Goal: Task Accomplishment & Management: Use online tool/utility

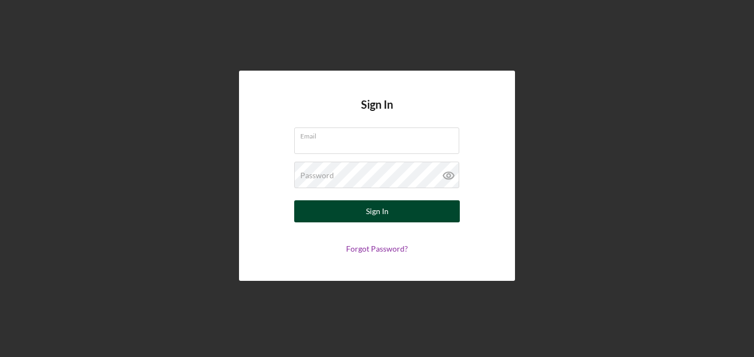
type input "[EMAIL_ADDRESS][DOMAIN_NAME]"
click at [385, 208] on div "Sign In" at bounding box center [377, 211] width 23 height 22
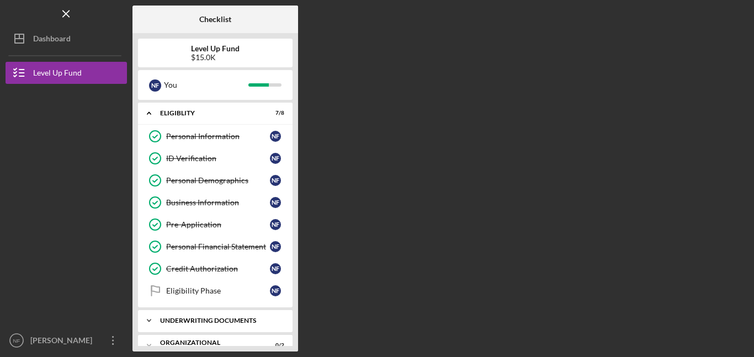
click at [269, 317] on div "Underwriting Documents" at bounding box center [219, 320] width 119 height 7
drag, startPoint x: 295, startPoint y: 213, endPoint x: 293, endPoint y: 253, distance: 39.8
click at [293, 253] on div "Level Up Fund $15.0K N F You Icon/Expander Eligiblity 7 / 8 Personal Informatio…" at bounding box center [215, 192] width 166 height 318
click at [190, 340] on div "Sources & Uses" at bounding box center [218, 343] width 104 height 9
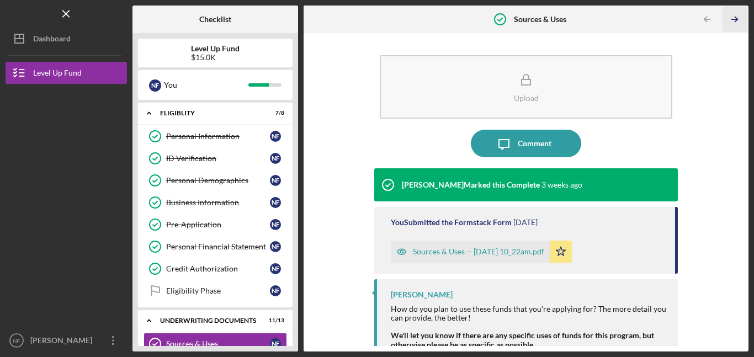
click at [734, 18] on icon "Icon/Table Pagination Arrow" at bounding box center [734, 19] width 25 height 25
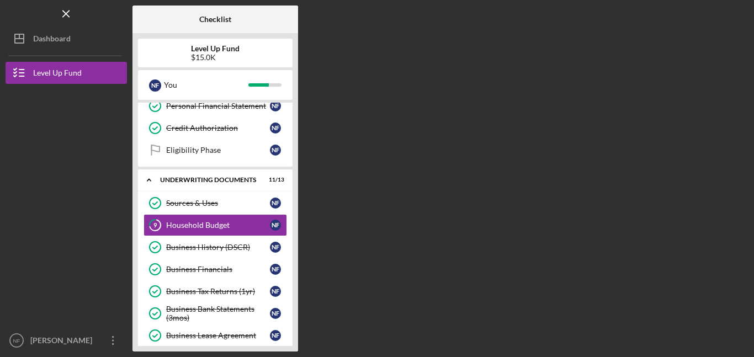
scroll to position [142, 0]
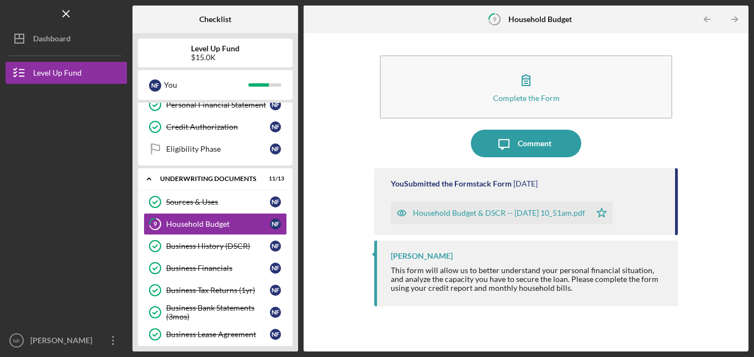
click at [734, 18] on icon "Icon/Table Pagination Arrow" at bounding box center [734, 19] width 25 height 25
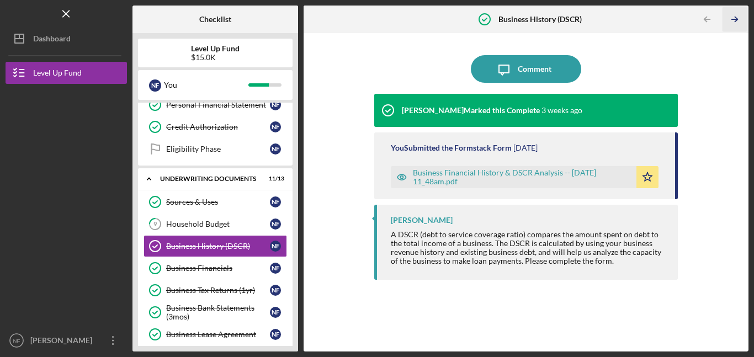
click at [734, 17] on icon "Icon/Table Pagination Arrow" at bounding box center [734, 19] width 25 height 25
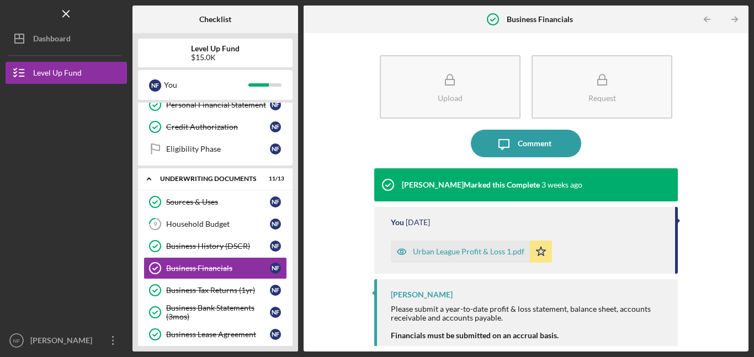
click at [734, 17] on icon "Icon/Table Pagination Arrow" at bounding box center [734, 19] width 25 height 25
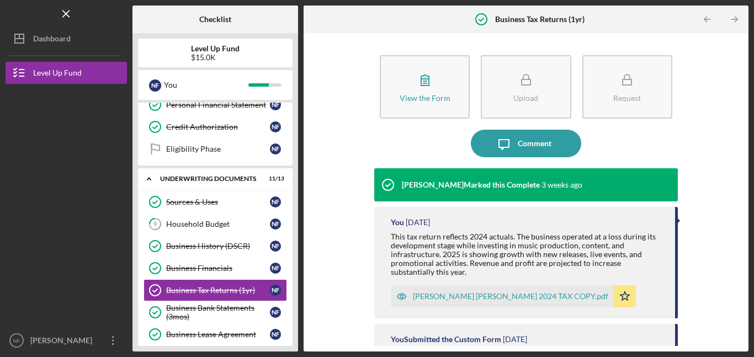
click at [734, 17] on icon "Icon/Table Pagination Arrow" at bounding box center [734, 19] width 25 height 25
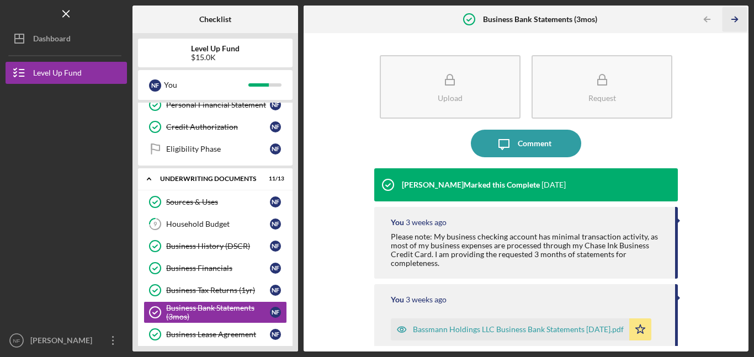
click at [734, 17] on icon "Icon/Table Pagination Arrow" at bounding box center [734, 19] width 25 height 25
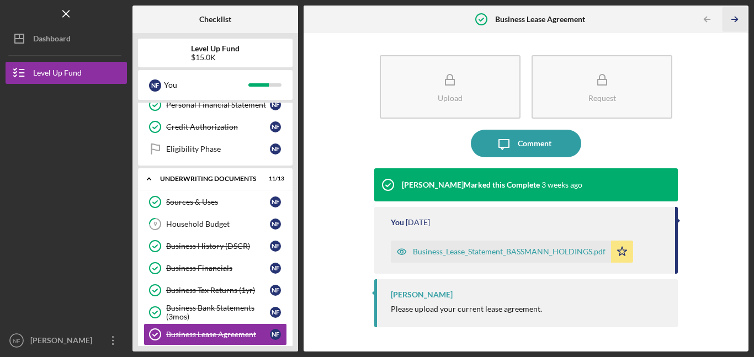
click at [735, 18] on icon "Icon/Table Pagination Arrow" at bounding box center [734, 19] width 25 height 25
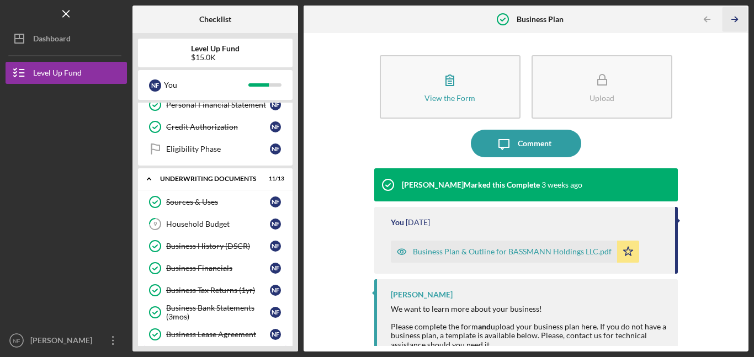
click at [735, 17] on polyline "button" at bounding box center [736, 19] width 3 height 5
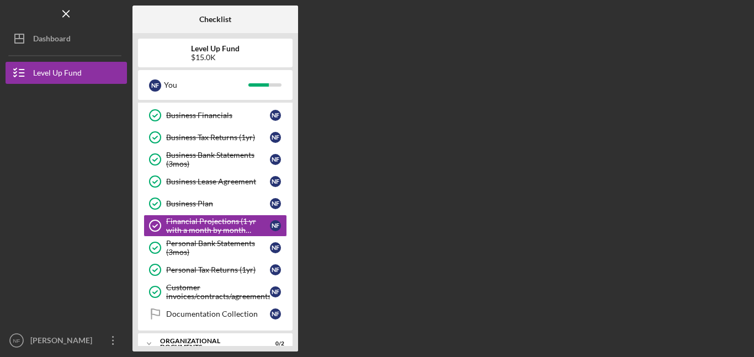
scroll to position [296, 0]
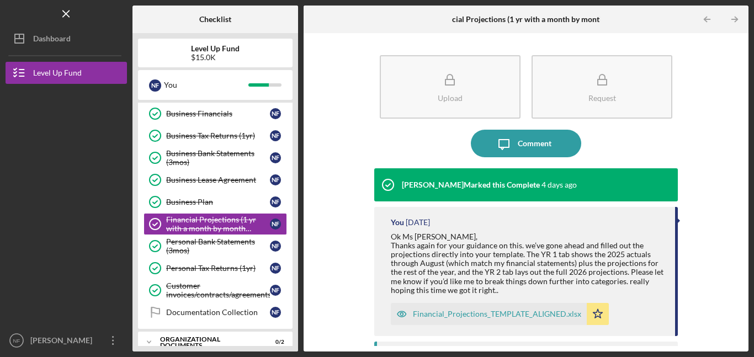
click at [735, 17] on polyline "button" at bounding box center [736, 19] width 3 height 5
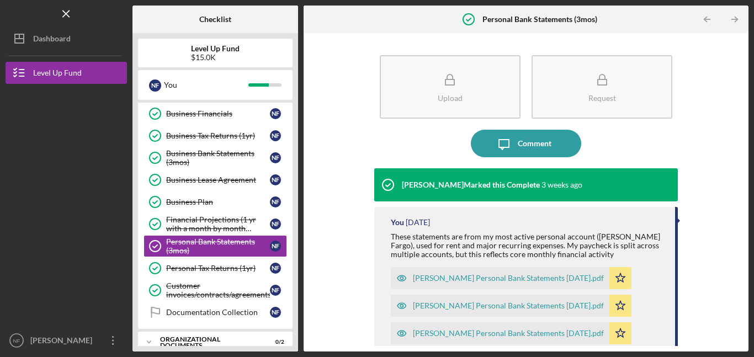
click at [735, 17] on polyline "button" at bounding box center [736, 19] width 3 height 5
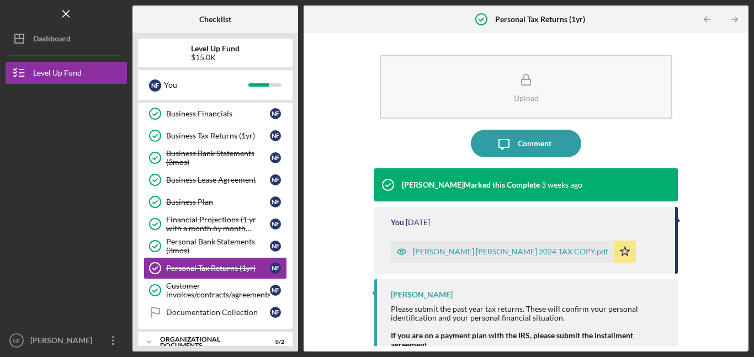
click at [735, 17] on polyline "button" at bounding box center [736, 19] width 3 height 5
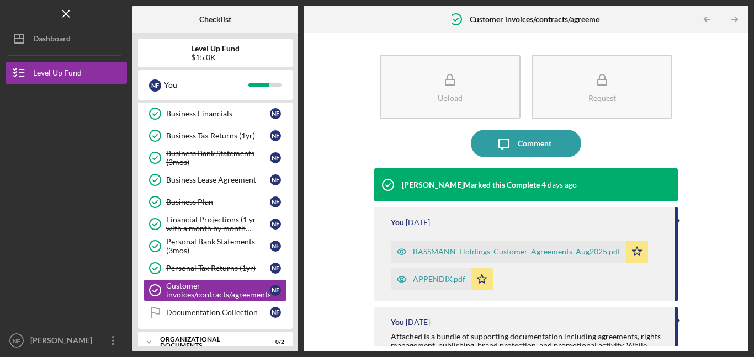
click at [735, 17] on polyline "button" at bounding box center [736, 19] width 3 height 5
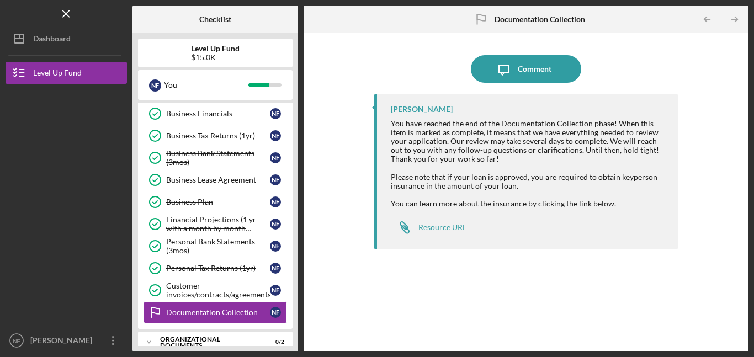
click at [735, 17] on polyline "button" at bounding box center [736, 19] width 3 height 5
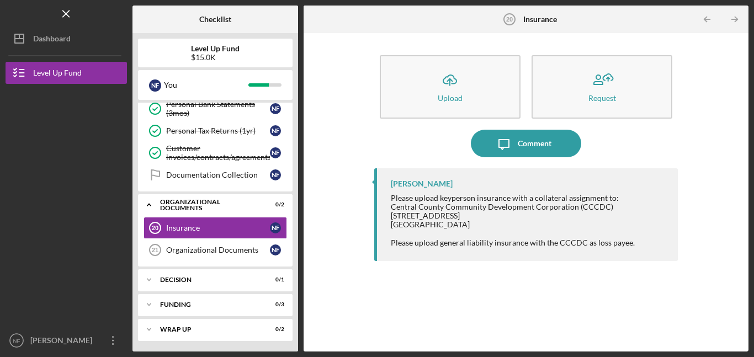
scroll to position [434, 0]
click at [218, 171] on div "Documentation Collection" at bounding box center [218, 174] width 104 height 9
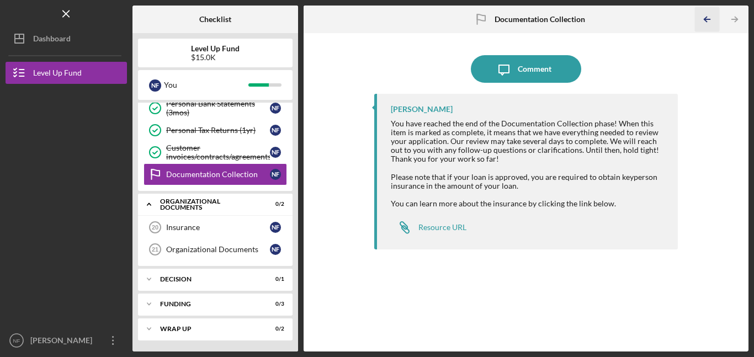
click at [705, 18] on polyline "button" at bounding box center [705, 19] width 3 height 5
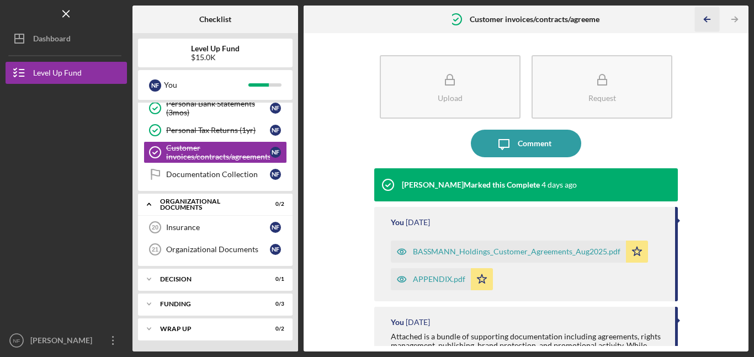
click at [705, 18] on polyline "button" at bounding box center [705, 19] width 3 height 5
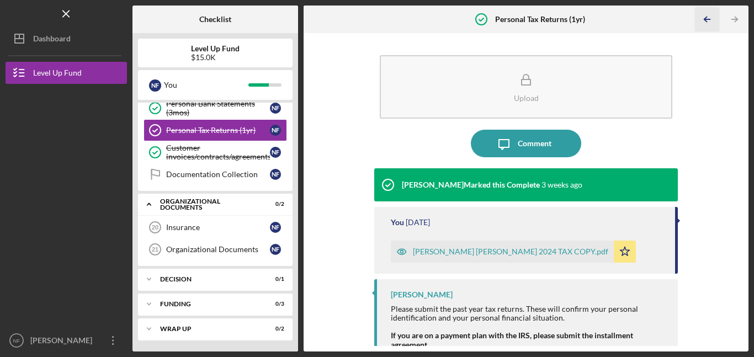
click at [705, 18] on polyline "button" at bounding box center [705, 19] width 3 height 5
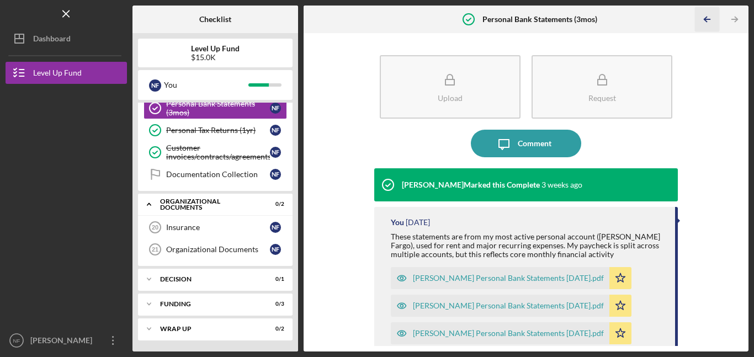
click at [705, 18] on polyline "button" at bounding box center [705, 19] width 3 height 5
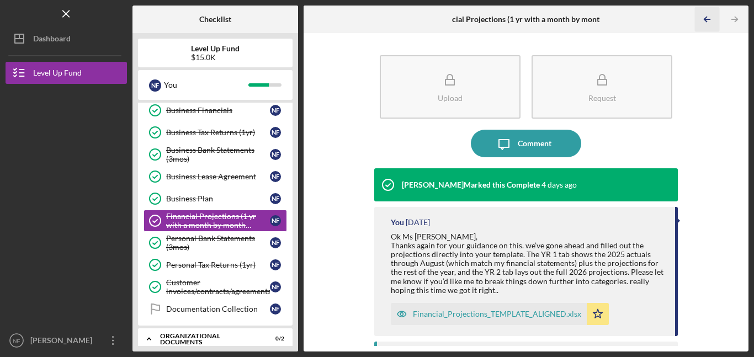
scroll to position [296, 0]
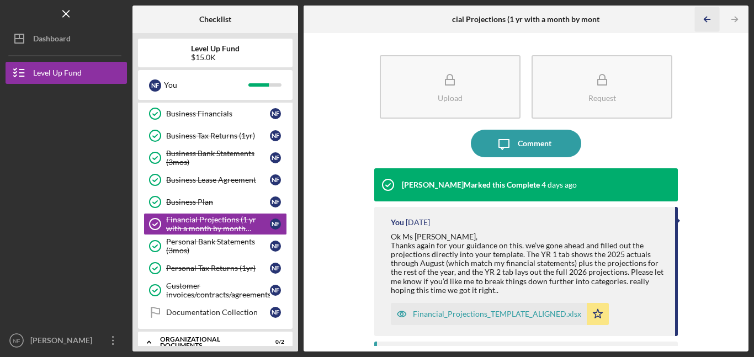
click at [705, 18] on polyline "button" at bounding box center [705, 19] width 3 height 5
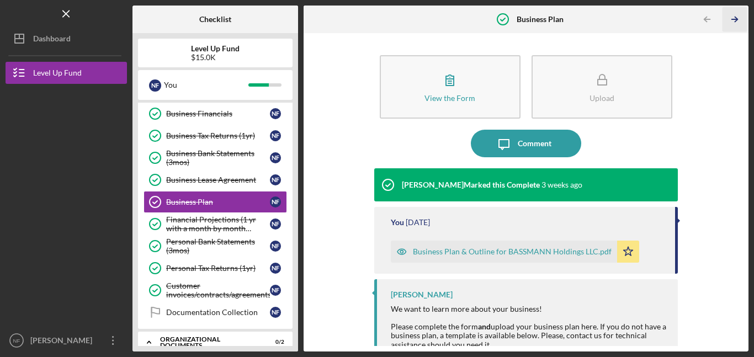
click at [737, 17] on icon "Icon/Table Pagination Arrow" at bounding box center [734, 19] width 25 height 25
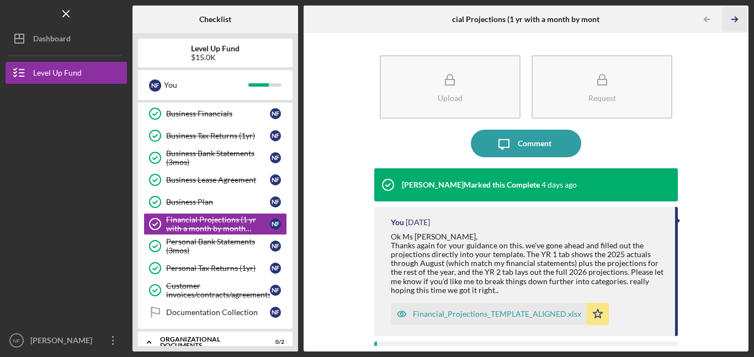
click at [737, 17] on icon "Icon/Table Pagination Arrow" at bounding box center [734, 19] width 25 height 25
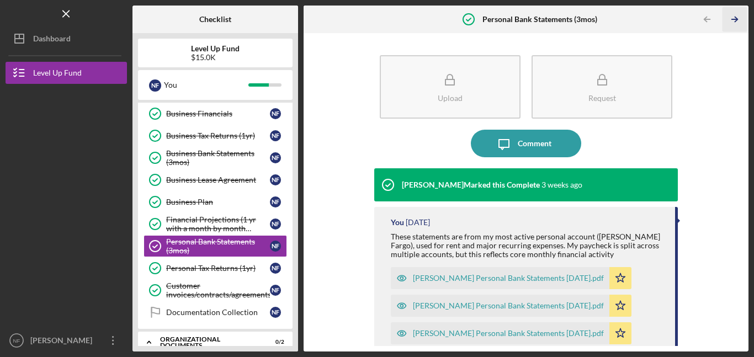
click at [737, 17] on icon "Icon/Table Pagination Arrow" at bounding box center [734, 19] width 25 height 25
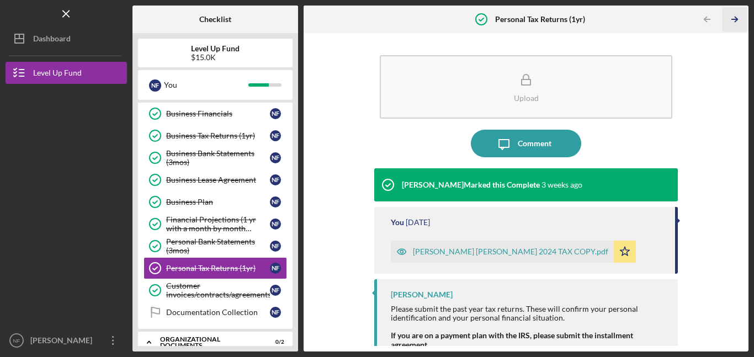
click at [737, 17] on icon "Icon/Table Pagination Arrow" at bounding box center [734, 19] width 25 height 25
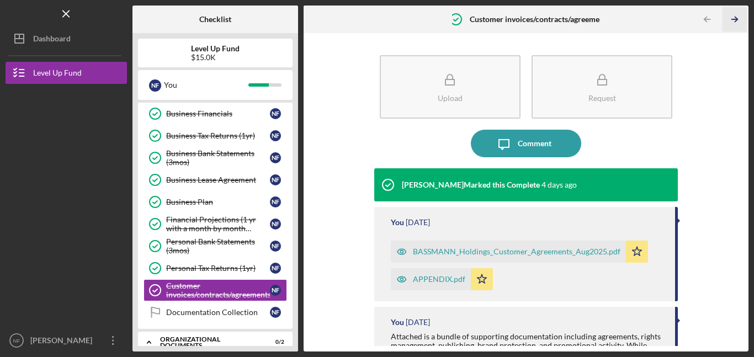
click at [737, 17] on icon "Icon/Table Pagination Arrow" at bounding box center [734, 19] width 25 height 25
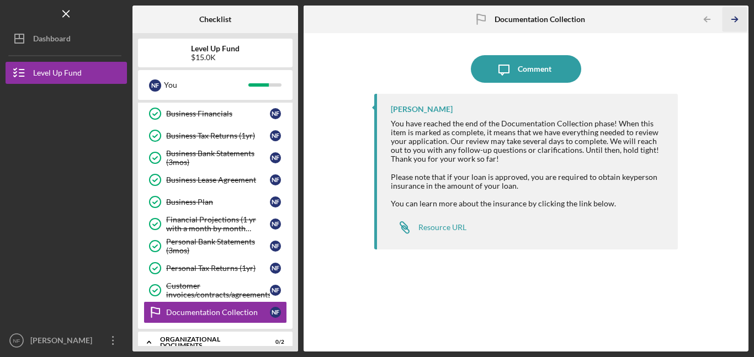
click at [737, 17] on icon "Icon/Table Pagination Arrow" at bounding box center [734, 19] width 25 height 25
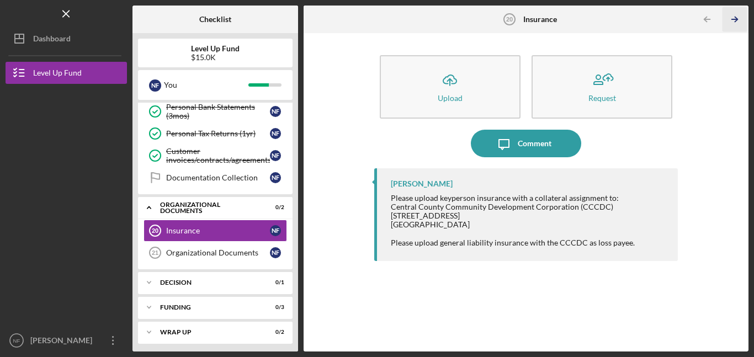
scroll to position [434, 0]
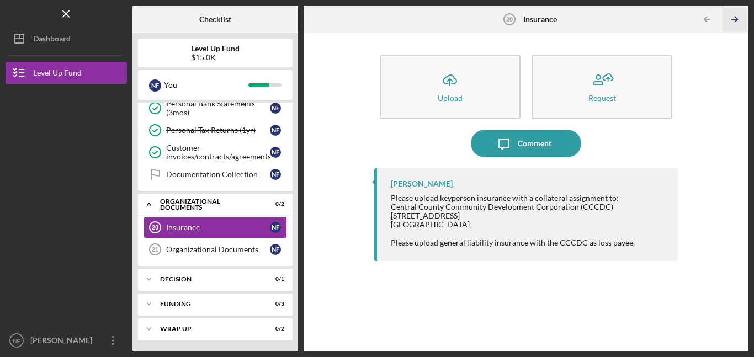
click at [737, 17] on icon "Icon/Table Pagination Arrow" at bounding box center [734, 19] width 25 height 25
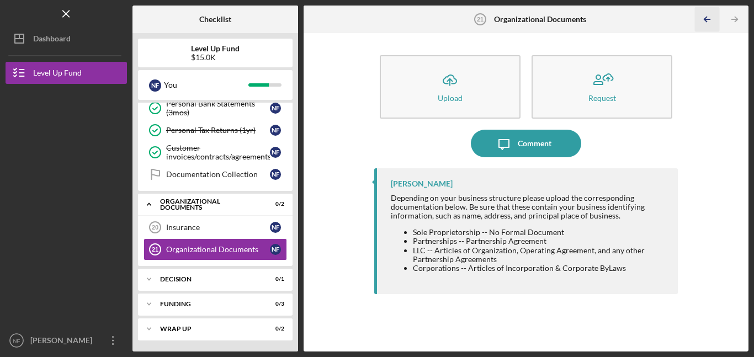
click at [705, 20] on icon "Icon/Table Pagination Arrow" at bounding box center [707, 19] width 25 height 25
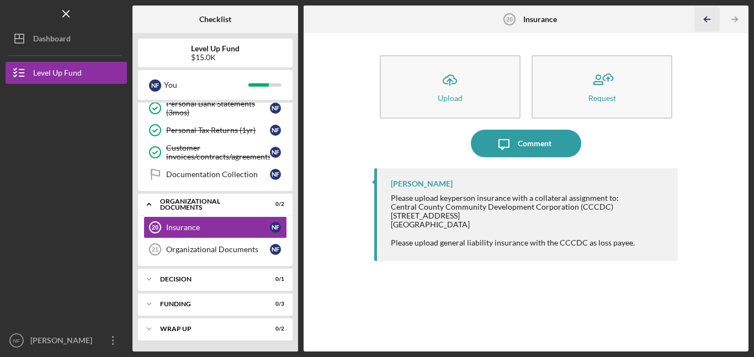
click at [705, 20] on icon "Icon/Table Pagination Arrow" at bounding box center [707, 19] width 25 height 25
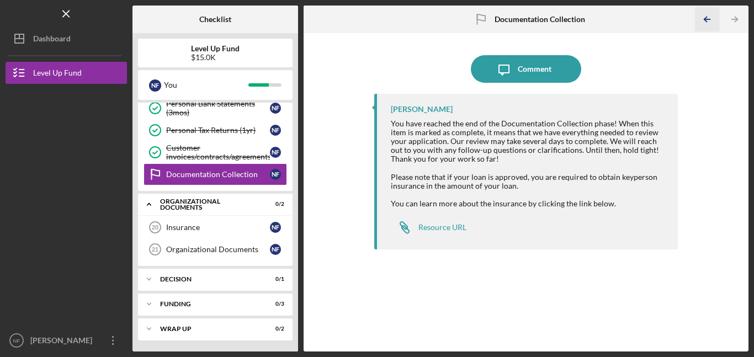
click at [705, 20] on icon "Icon/Table Pagination Arrow" at bounding box center [707, 19] width 25 height 25
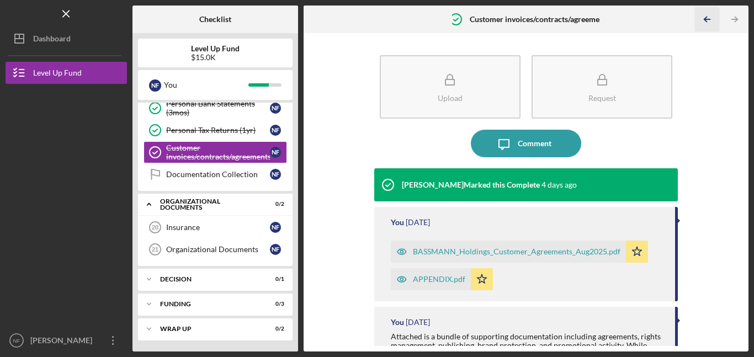
click at [705, 20] on icon "Icon/Table Pagination Arrow" at bounding box center [707, 19] width 25 height 25
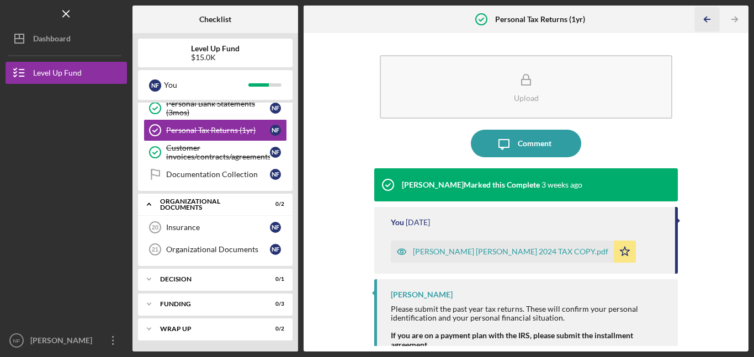
click at [705, 20] on icon "Icon/Table Pagination Arrow" at bounding box center [707, 19] width 25 height 25
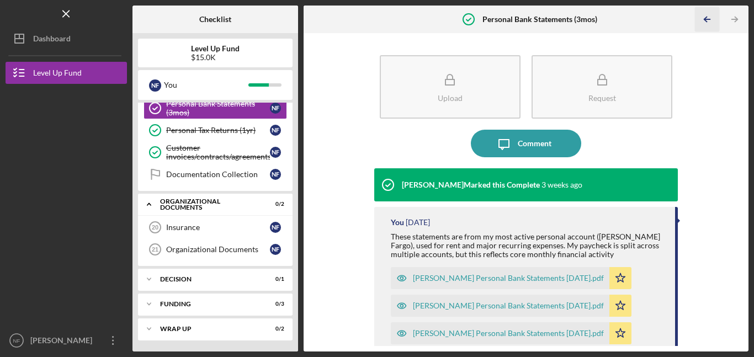
click at [705, 20] on icon "Icon/Table Pagination Arrow" at bounding box center [707, 19] width 25 height 25
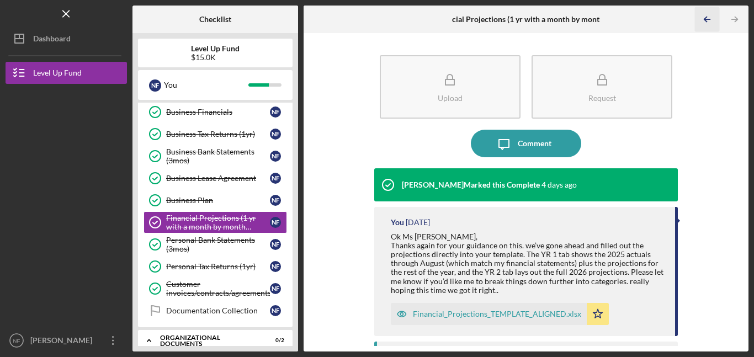
scroll to position [296, 0]
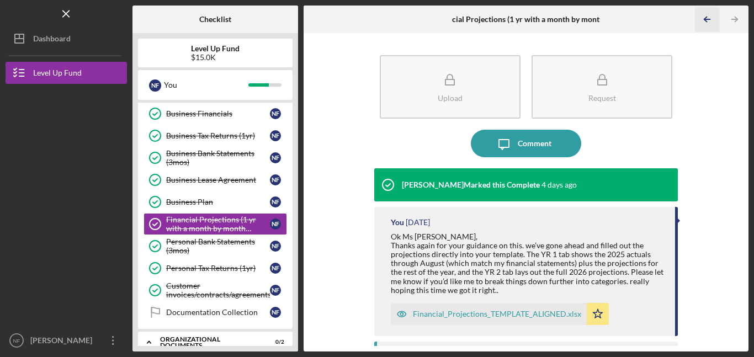
click at [705, 20] on icon "Icon/Table Pagination Arrow" at bounding box center [707, 19] width 25 height 25
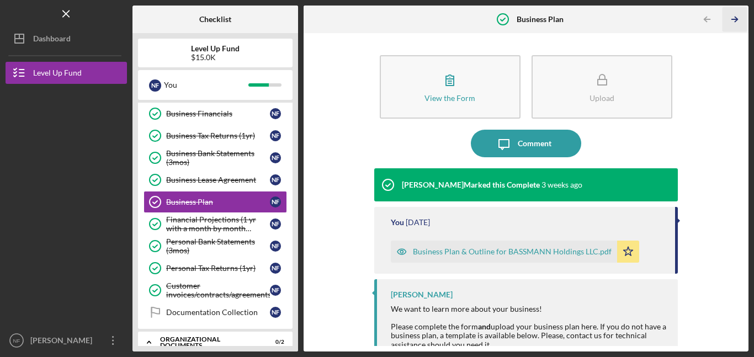
click at [732, 18] on icon "Icon/Table Pagination Arrow" at bounding box center [734, 19] width 25 height 25
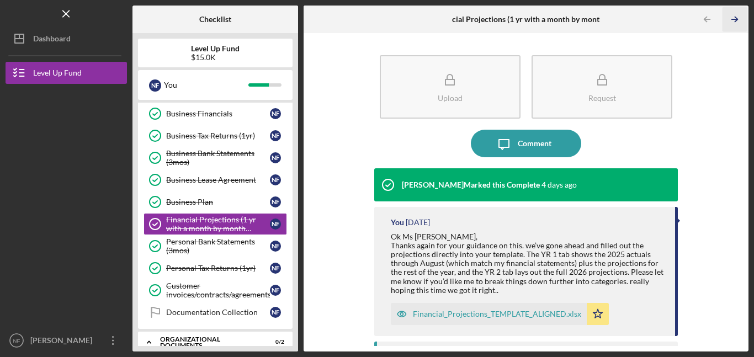
click at [732, 18] on icon "Icon/Table Pagination Arrow" at bounding box center [734, 19] width 25 height 25
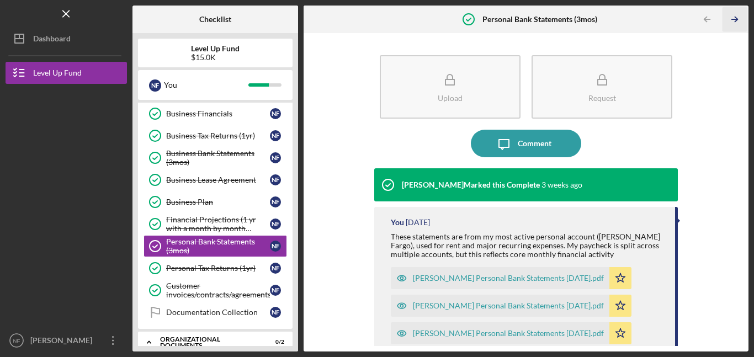
click at [732, 18] on icon "Icon/Table Pagination Arrow" at bounding box center [734, 19] width 25 height 25
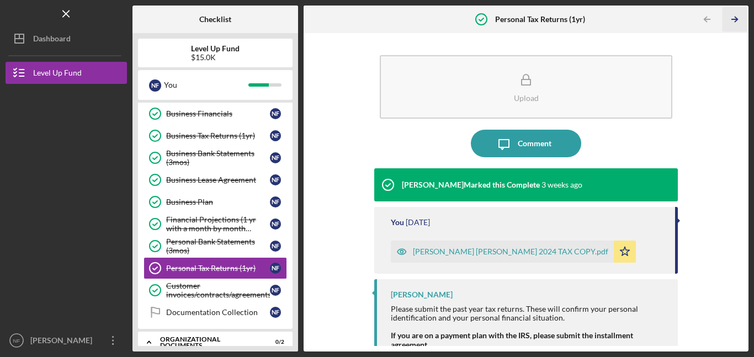
click at [732, 18] on icon "Icon/Table Pagination Arrow" at bounding box center [734, 19] width 25 height 25
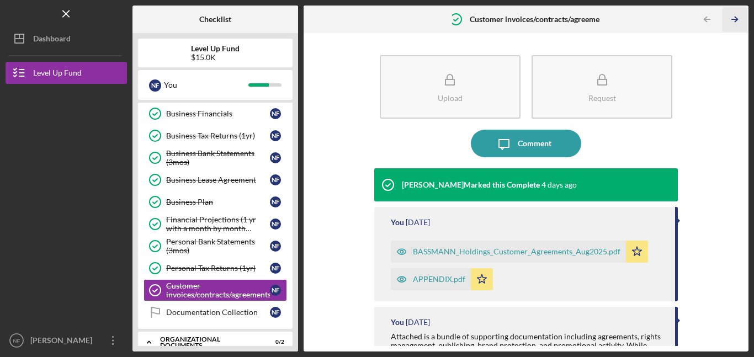
click at [732, 18] on icon "Icon/Table Pagination Arrow" at bounding box center [734, 19] width 25 height 25
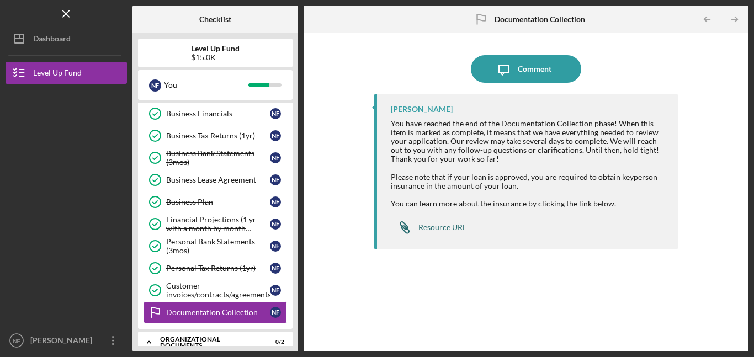
click at [442, 226] on div "Resource URL" at bounding box center [442, 227] width 48 height 9
click at [709, 17] on icon "Icon/Table Pagination Arrow" at bounding box center [707, 19] width 25 height 25
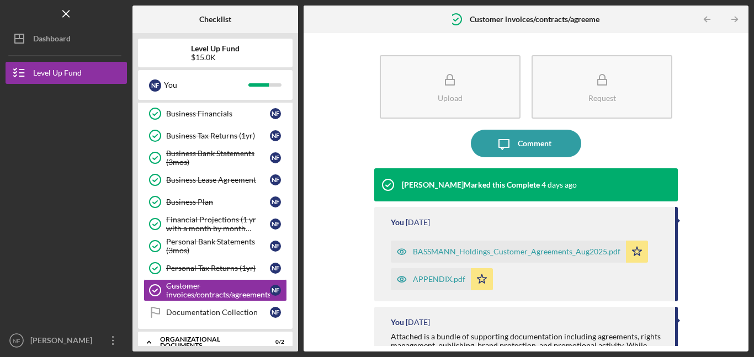
click at [709, 17] on icon "Icon/Table Pagination Arrow" at bounding box center [707, 19] width 25 height 25
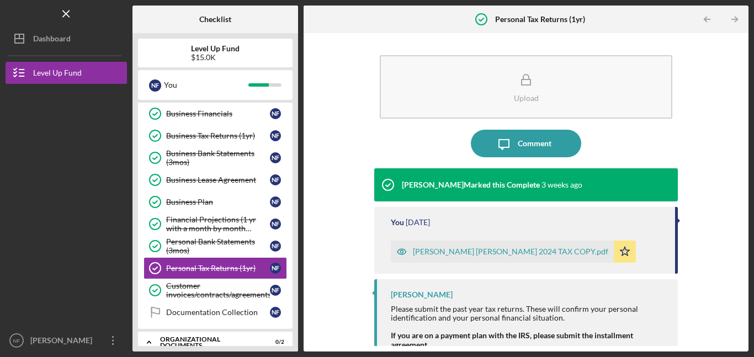
click at [709, 17] on icon "Icon/Table Pagination Arrow" at bounding box center [707, 19] width 25 height 25
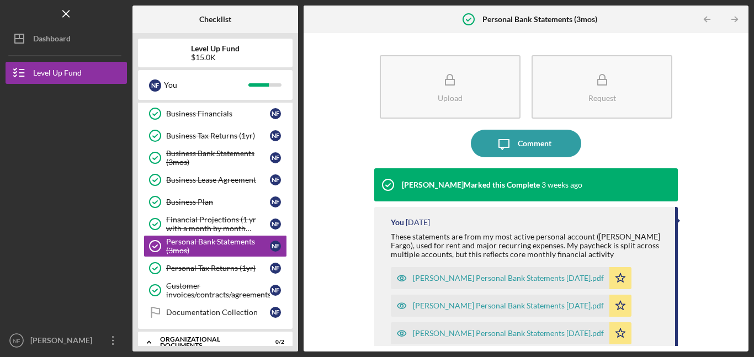
click at [709, 17] on icon "Icon/Table Pagination Arrow" at bounding box center [707, 19] width 25 height 25
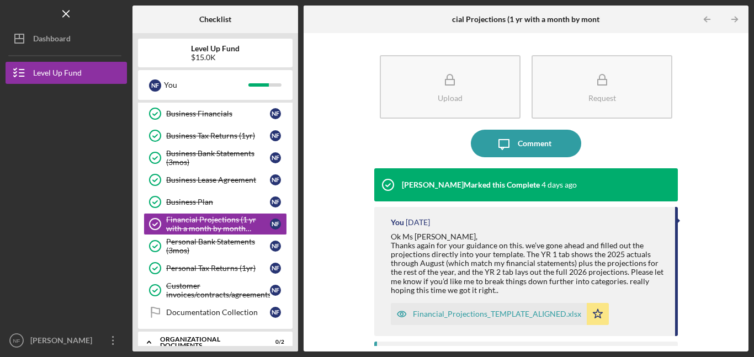
click at [709, 17] on icon "Icon/Table Pagination Arrow" at bounding box center [707, 19] width 25 height 25
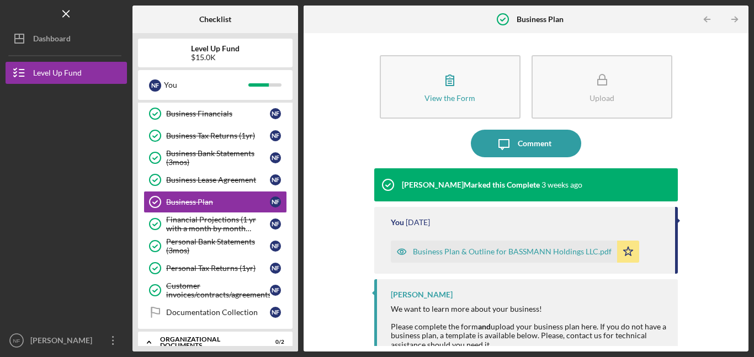
click at [709, 17] on icon "Icon/Table Pagination Arrow" at bounding box center [707, 19] width 25 height 25
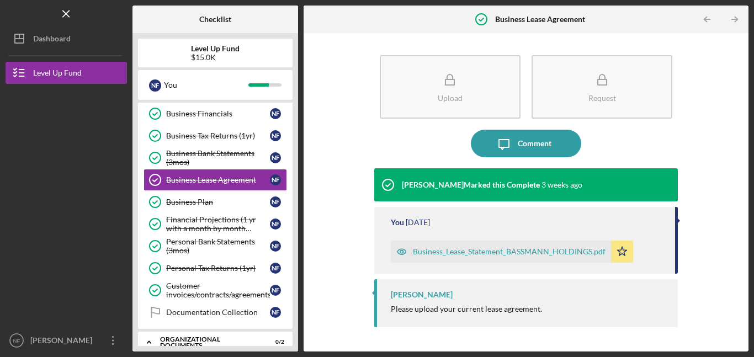
click at [709, 17] on icon "Icon/Table Pagination Arrow" at bounding box center [707, 19] width 25 height 25
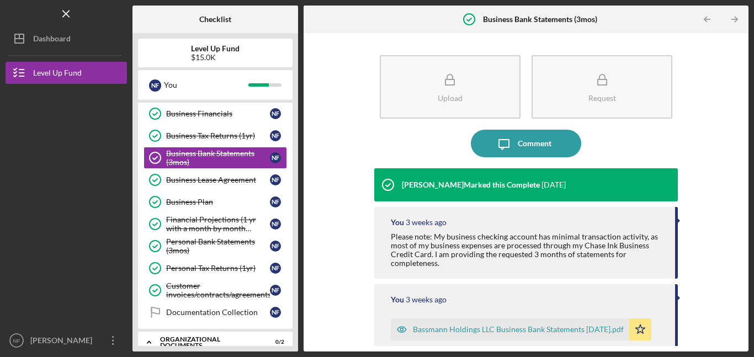
click at [709, 17] on icon "Icon/Table Pagination Arrow" at bounding box center [707, 19] width 25 height 25
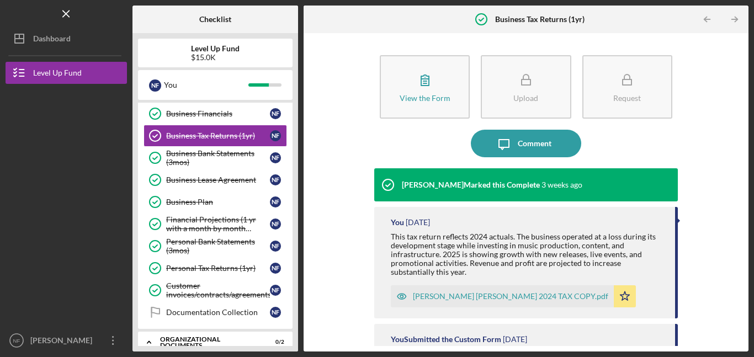
click at [709, 17] on icon "Icon/Table Pagination Arrow" at bounding box center [707, 19] width 25 height 25
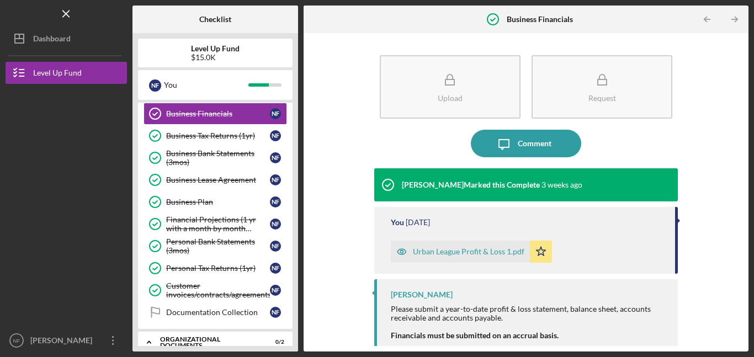
click at [709, 17] on icon "Icon/Table Pagination Arrow" at bounding box center [707, 19] width 25 height 25
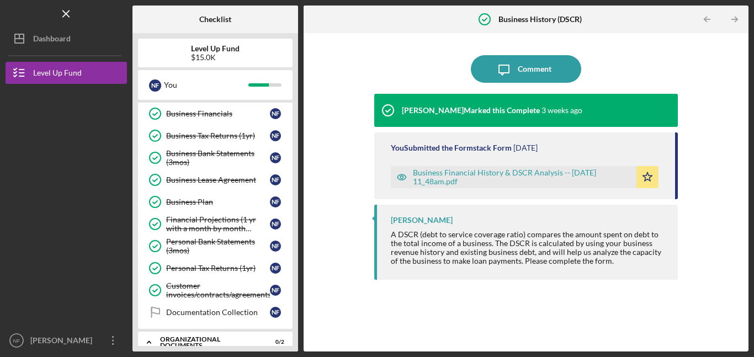
click at [709, 17] on icon "Icon/Table Pagination Arrow" at bounding box center [707, 19] width 25 height 25
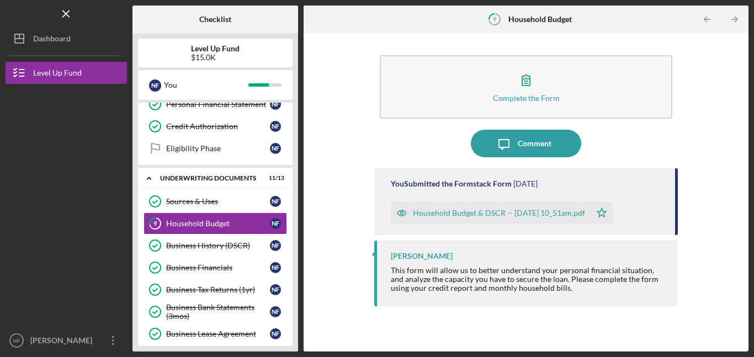
scroll to position [142, 0]
click at [709, 17] on icon "Icon/Table Pagination Arrow" at bounding box center [707, 19] width 25 height 25
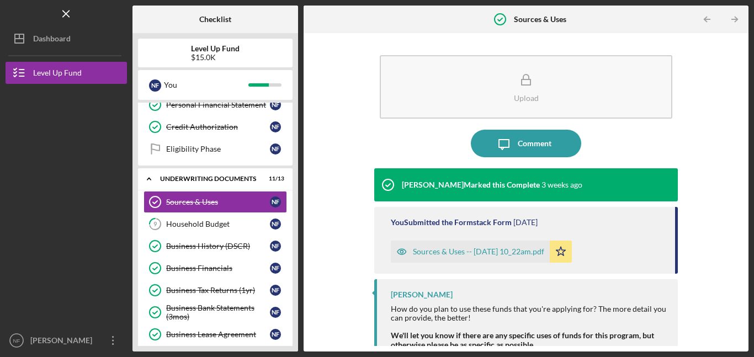
click at [709, 17] on icon "Icon/Table Pagination Arrow" at bounding box center [707, 19] width 25 height 25
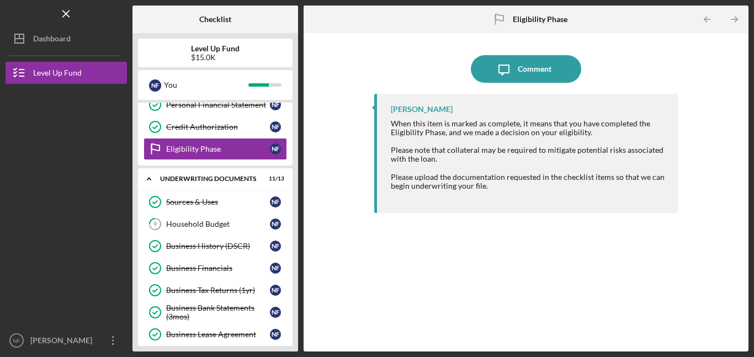
click at [709, 17] on icon "Icon/Table Pagination Arrow" at bounding box center [707, 19] width 25 height 25
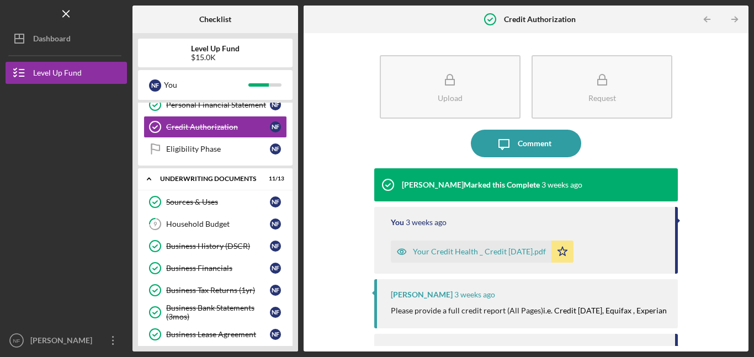
click at [709, 17] on icon "Icon/Table Pagination Arrow" at bounding box center [707, 19] width 25 height 25
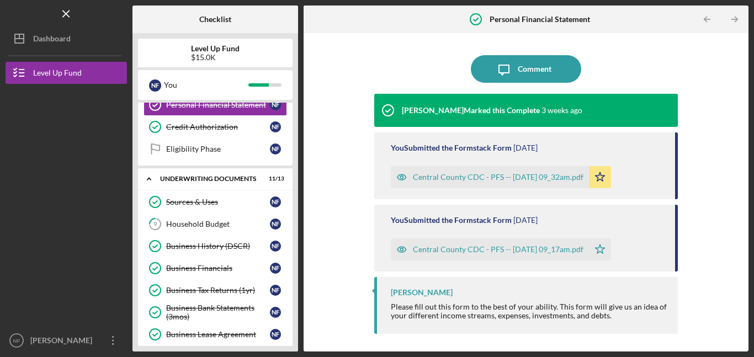
click at [709, 17] on icon "Icon/Table Pagination Arrow" at bounding box center [707, 19] width 25 height 25
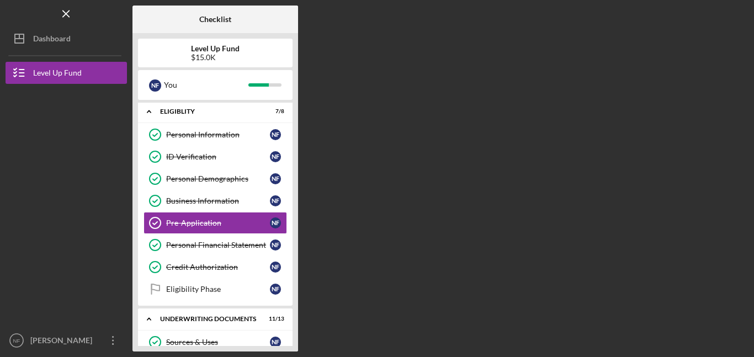
scroll to position [1, 0]
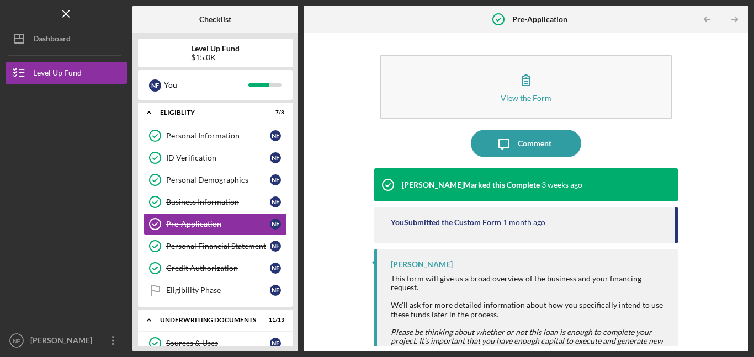
click at [709, 17] on icon "Icon/Table Pagination Arrow" at bounding box center [707, 19] width 25 height 25
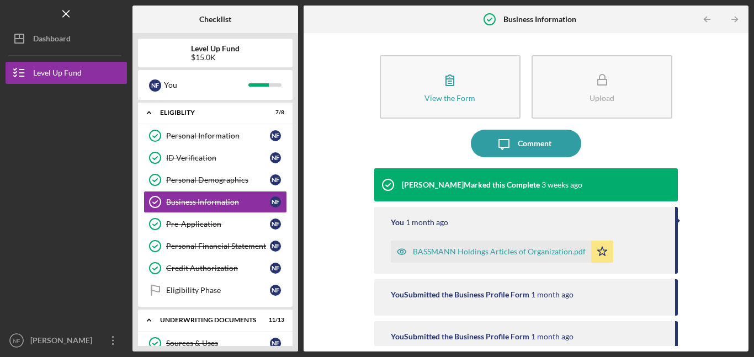
click at [709, 17] on icon "Icon/Table Pagination Arrow" at bounding box center [707, 19] width 25 height 25
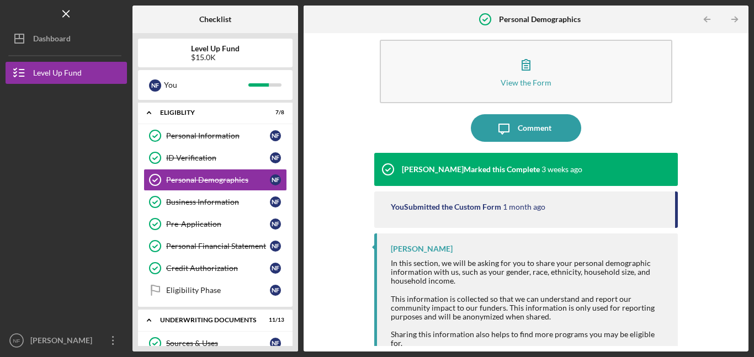
scroll to position [22, 0]
